Goal: Transaction & Acquisition: Purchase product/service

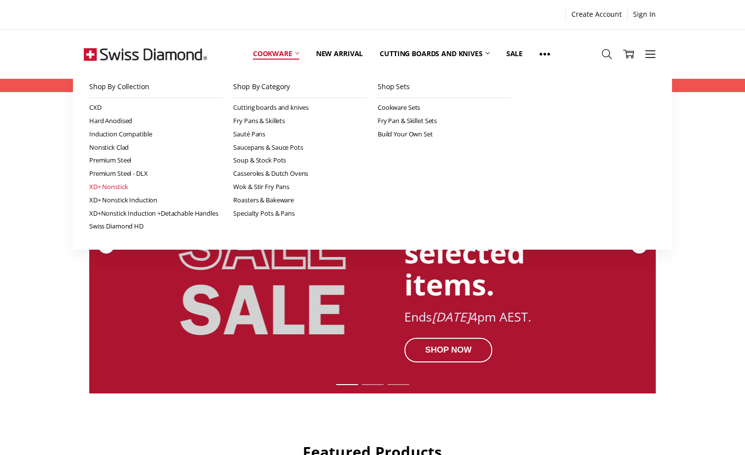
click at [123, 186] on link "XD+ Nonstick" at bounding box center [156, 186] width 134 height 13
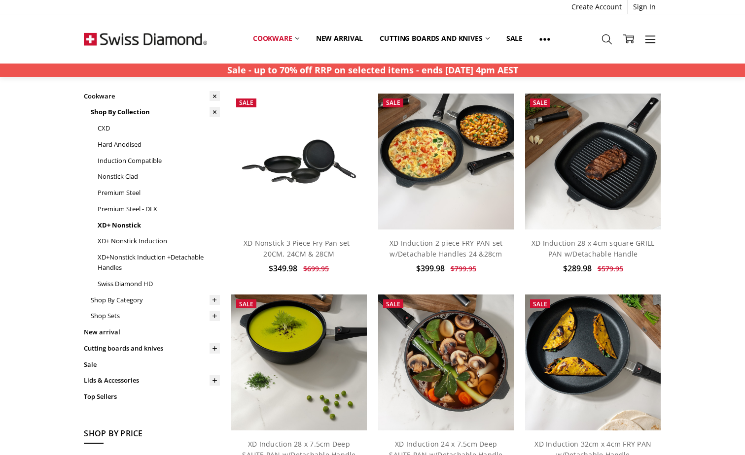
scroll to position [49, 0]
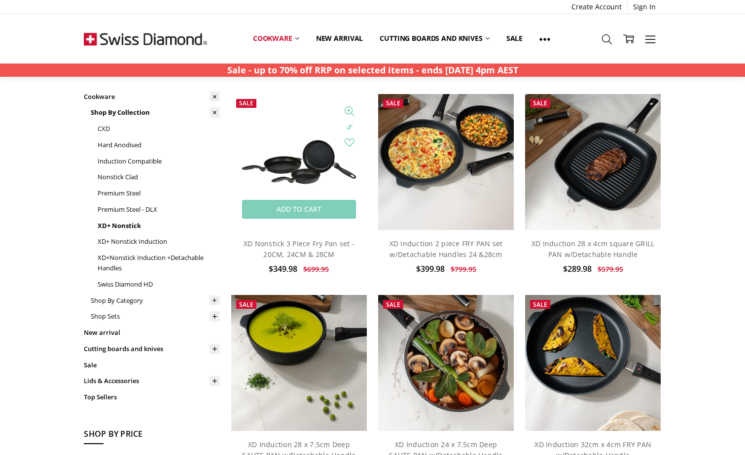
click at [285, 172] on img at bounding box center [299, 162] width 136 height 68
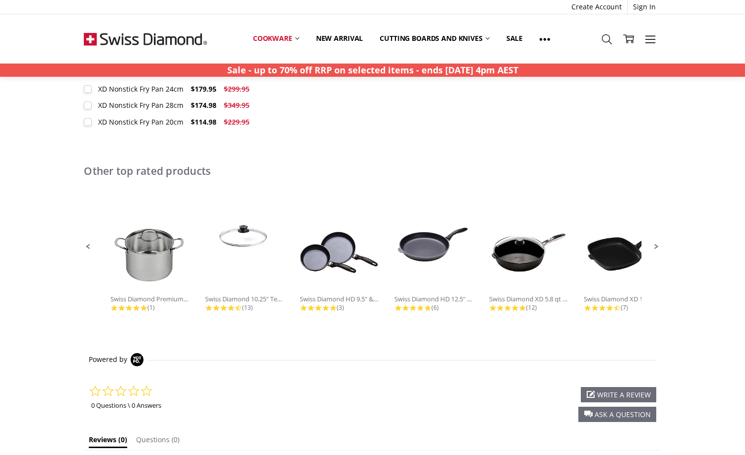
scroll to position [591, 0]
